Goal: Transaction & Acquisition: Subscribe to service/newsletter

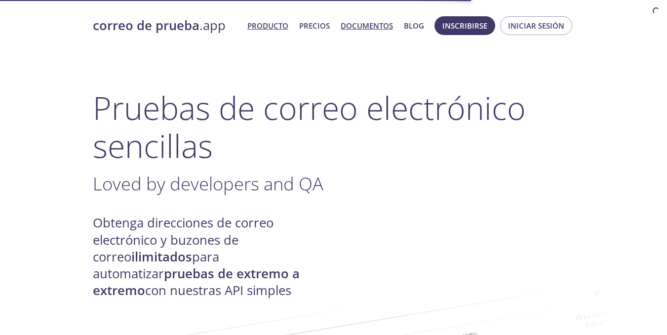
click at [391, 29] on font "Documentos" at bounding box center [367, 26] width 52 height 10
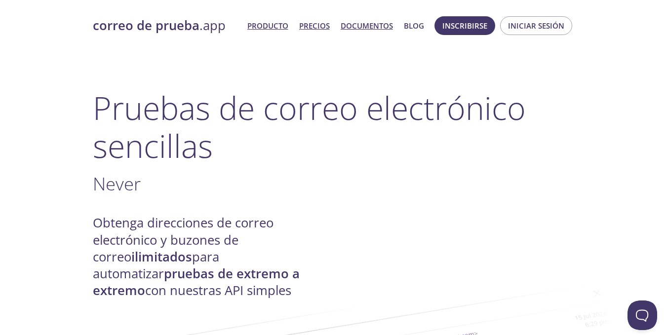
click at [302, 28] on font "Precios" at bounding box center [314, 26] width 31 height 10
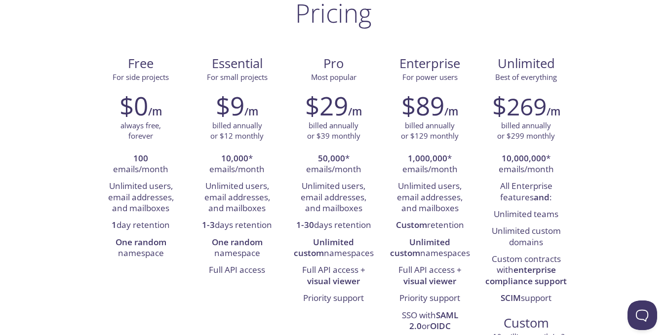
scroll to position [75, 0]
drag, startPoint x: 213, startPoint y: 64, endPoint x: 281, endPoint y: 82, distance: 70.5
click at [281, 82] on div "Essential For small projects" at bounding box center [237, 66] width 96 height 37
copy div "Essential For small projects"
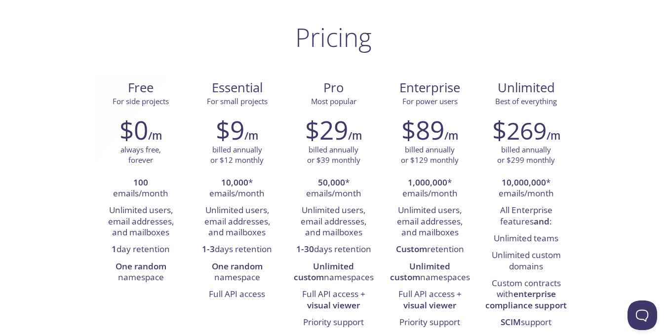
scroll to position [0, 0]
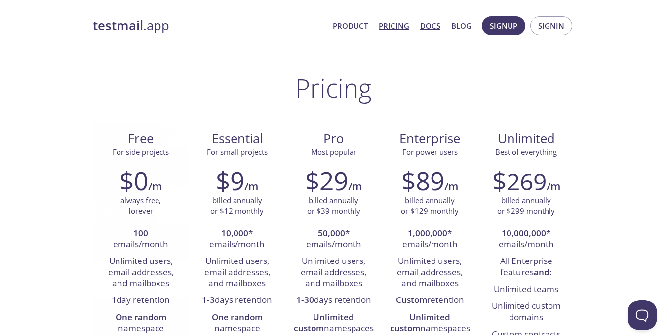
click at [188, 163] on div "$0 /m always free, forever 100 emails/month Unlimited users, email addresses, a…" at bounding box center [141, 251] width 96 height 184
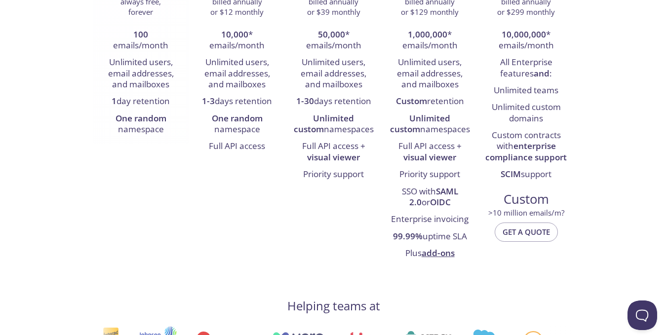
scroll to position [200, 0]
